Goal: Information Seeking & Learning: Learn about a topic

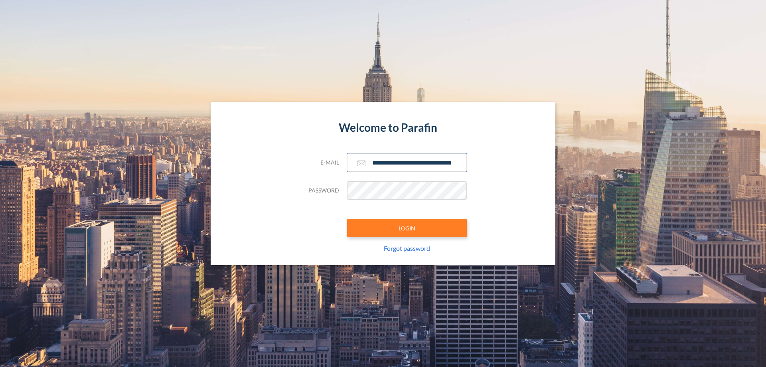
type input "**********"
click at [407, 228] on button "LOGIN" at bounding box center [407, 228] width 120 height 18
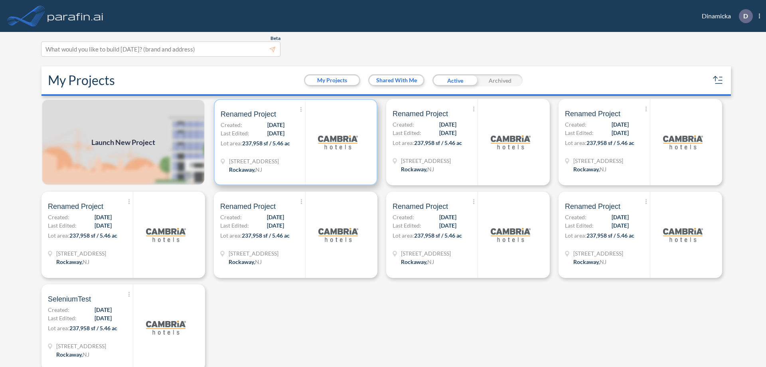
scroll to position [2, 0]
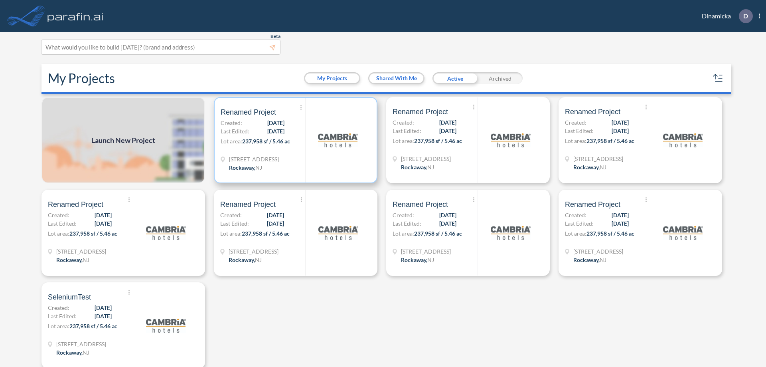
click at [294, 140] on p "Lot area: 237,958 sf / 5.46 ac" at bounding box center [263, 143] width 85 height 12
